Goal: Transaction & Acquisition: Purchase product/service

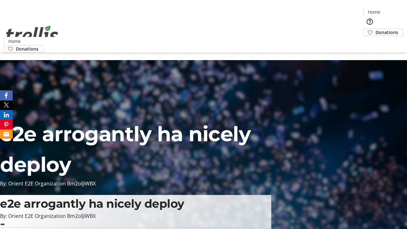
click at [376, 29] on span "Donations" at bounding box center [387, 32] width 23 height 7
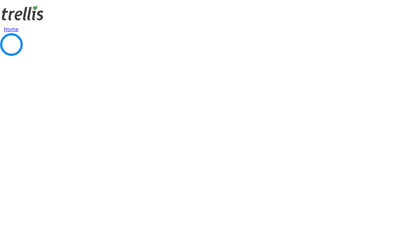
select select "CA"
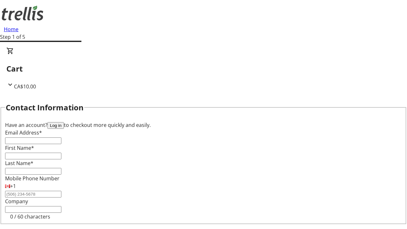
click at [64, 122] on button "Log in" at bounding box center [55, 125] width 17 height 7
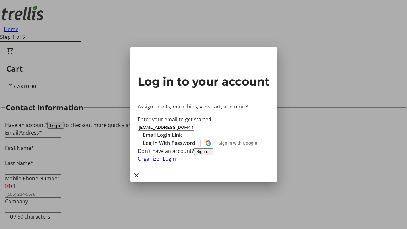
type input "[EMAIL_ADDRESS][DOMAIN_NAME]"
click at [182, 131] on span "Email Login Link" at bounding box center [162, 135] width 39 height 8
